Goal: Transaction & Acquisition: Purchase product/service

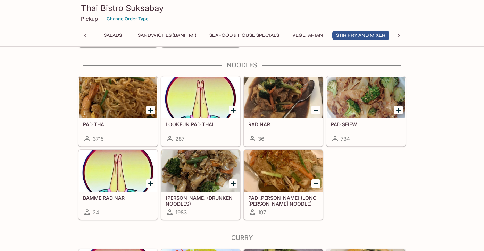
scroll to position [1527, 0]
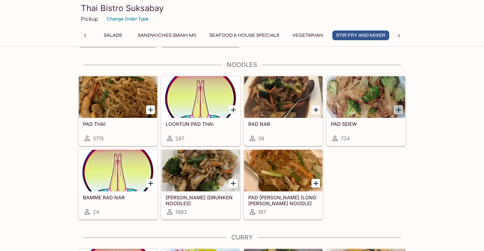
click at [396, 109] on icon "Add PAD SEIEW" at bounding box center [398, 110] width 8 height 8
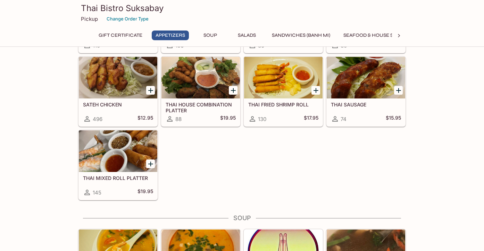
scroll to position [264, 0]
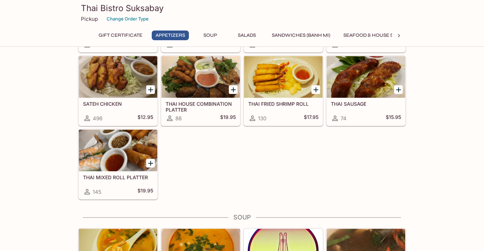
click at [126, 149] on div at bounding box center [118, 151] width 78 height 42
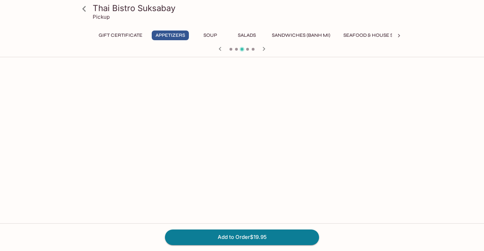
scroll to position [554, 0]
click at [85, 6] on icon at bounding box center [84, 9] width 12 height 12
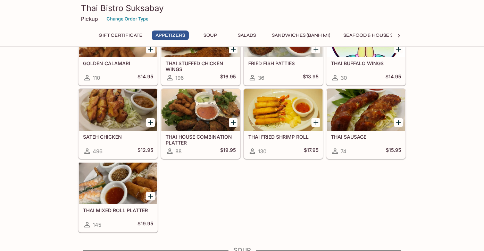
scroll to position [232, 0]
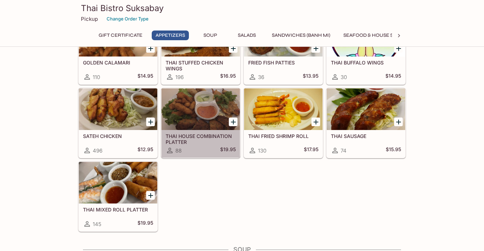
click at [203, 130] on div at bounding box center [200, 110] width 78 height 42
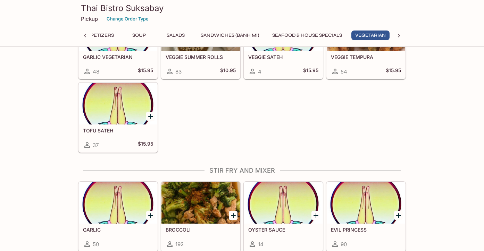
scroll to position [1182, 0]
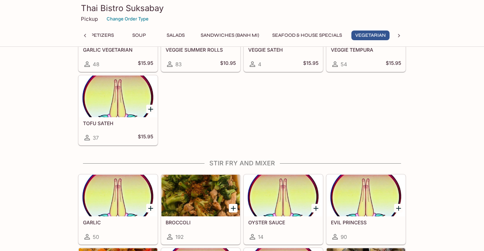
click at [399, 36] on icon at bounding box center [398, 35] width 7 height 7
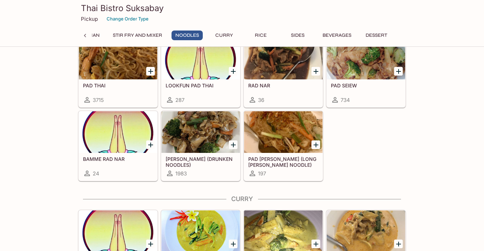
scroll to position [1561, 0]
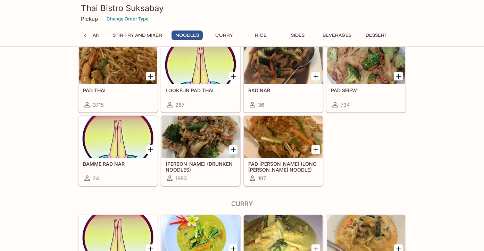
click at [215, 142] on div at bounding box center [200, 137] width 78 height 42
